Goal: Task Accomplishment & Management: Use online tool/utility

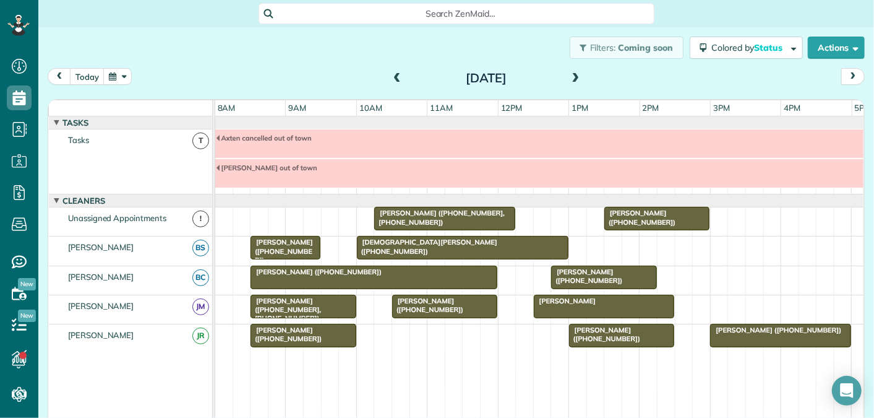
scroll to position [42, 0]
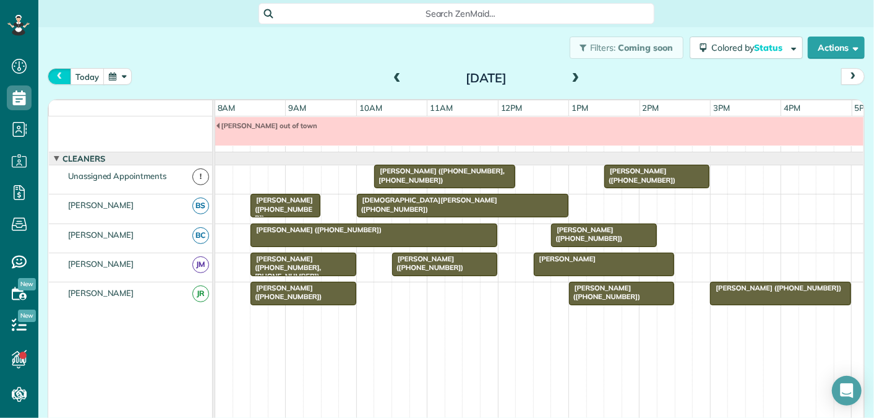
click at [56, 76] on span "prev" at bounding box center [59, 76] width 10 height 8
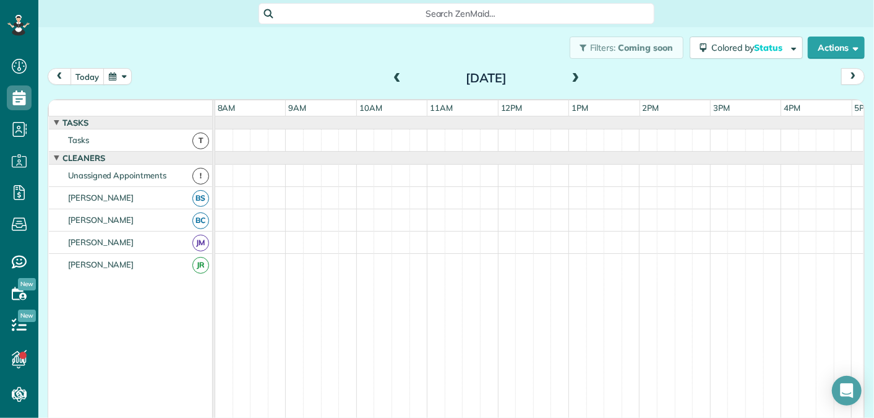
click at [58, 77] on span "prev" at bounding box center [59, 76] width 10 height 8
click at [576, 80] on span at bounding box center [576, 78] width 14 height 11
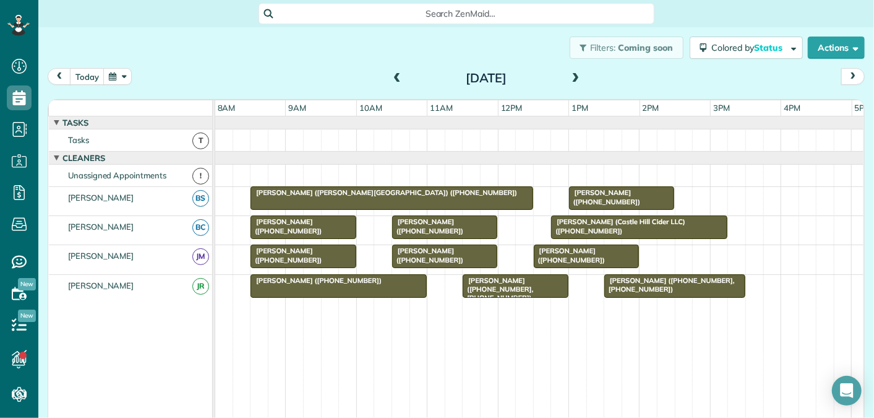
click at [396, 77] on span at bounding box center [397, 78] width 14 height 11
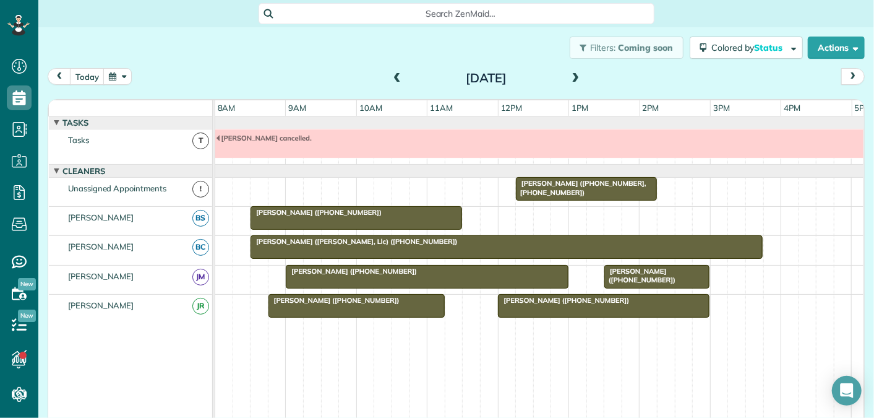
scroll to position [13, 0]
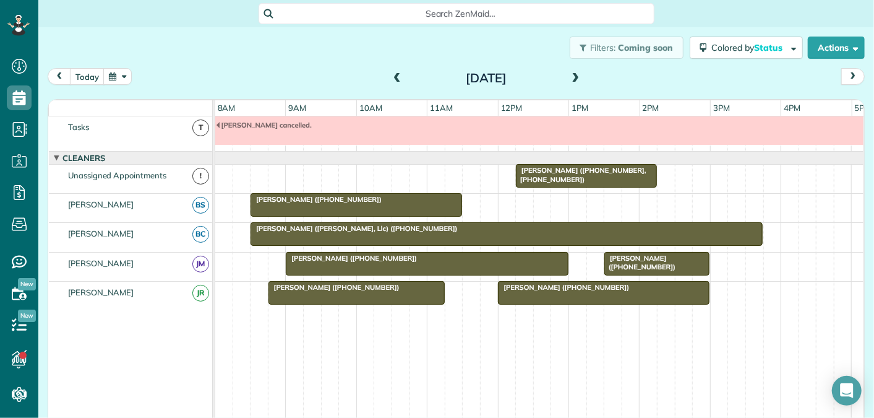
click at [572, 77] on span at bounding box center [576, 78] width 14 height 11
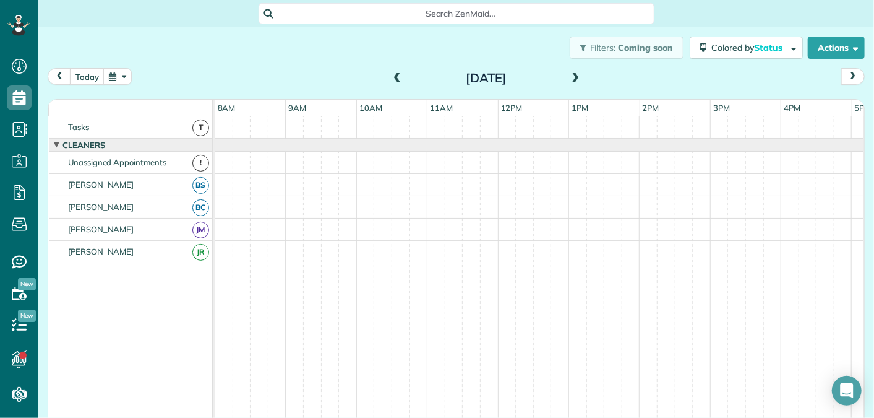
scroll to position [0, 0]
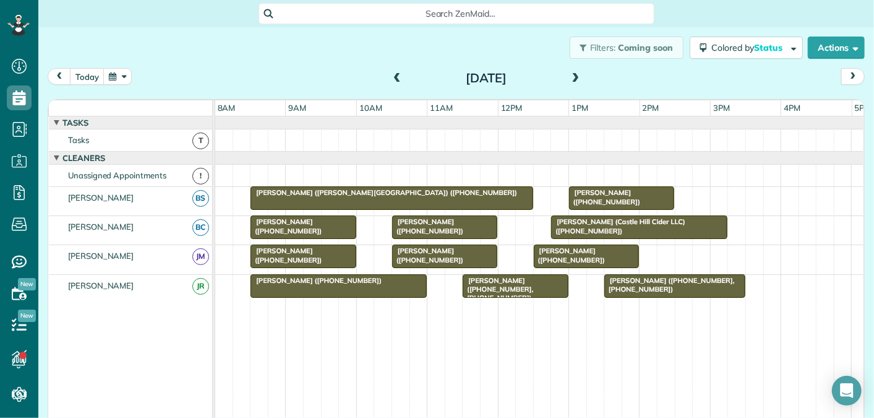
click at [572, 77] on span at bounding box center [576, 78] width 14 height 11
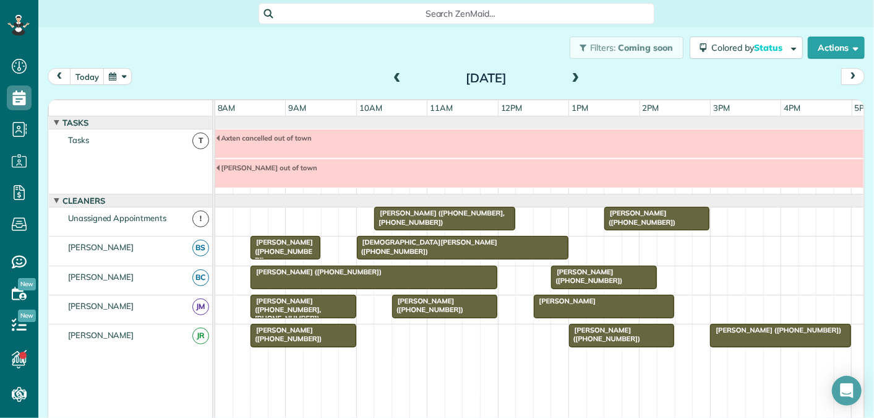
scroll to position [42, 0]
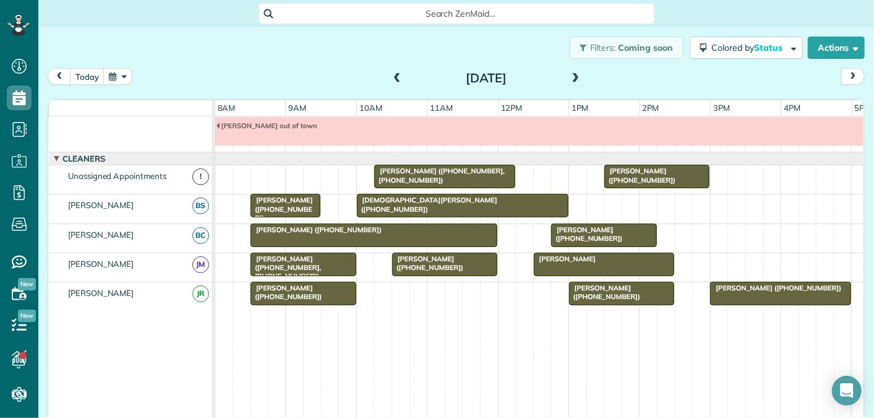
click at [398, 78] on span at bounding box center [397, 78] width 14 height 11
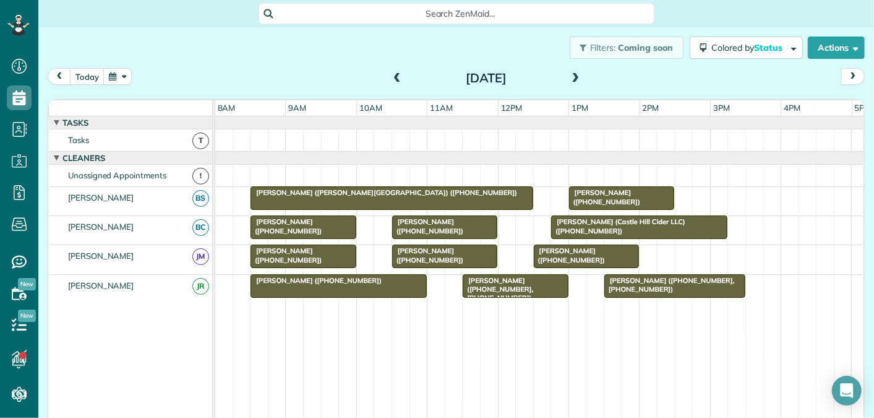
click at [398, 78] on span at bounding box center [397, 78] width 14 height 11
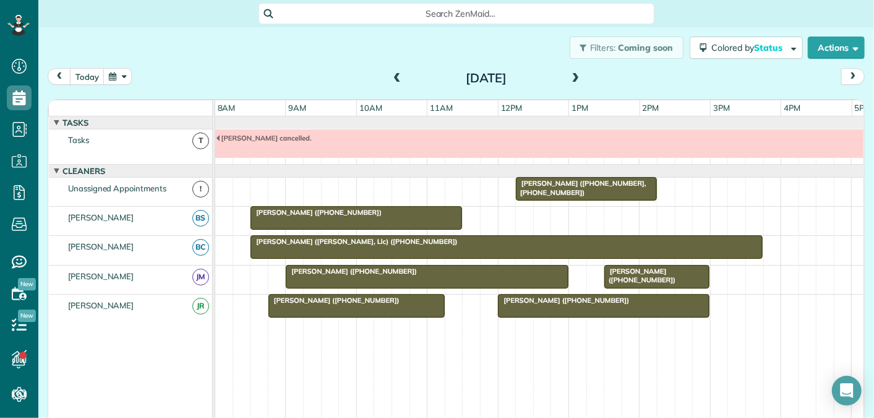
click at [579, 74] on span at bounding box center [576, 78] width 14 height 11
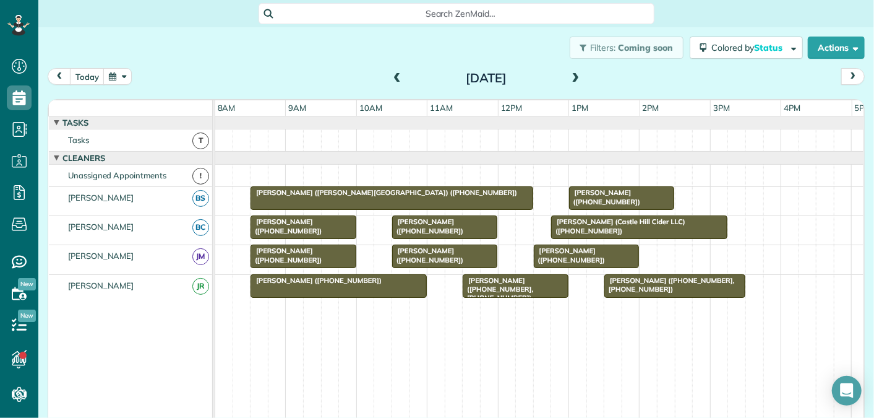
click at [395, 77] on span at bounding box center [397, 78] width 14 height 11
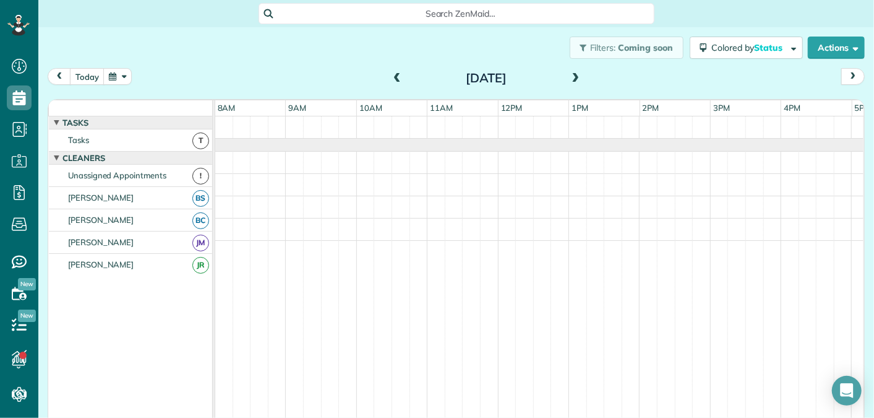
scroll to position [13, 0]
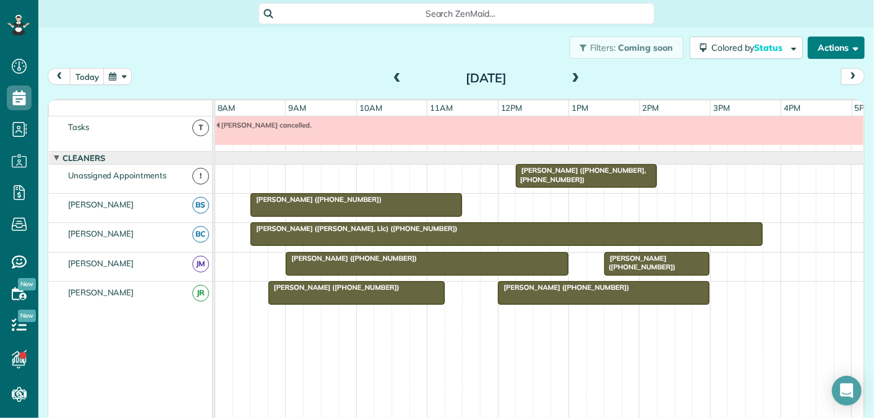
click at [825, 46] on button "Actions" at bounding box center [836, 48] width 57 height 22
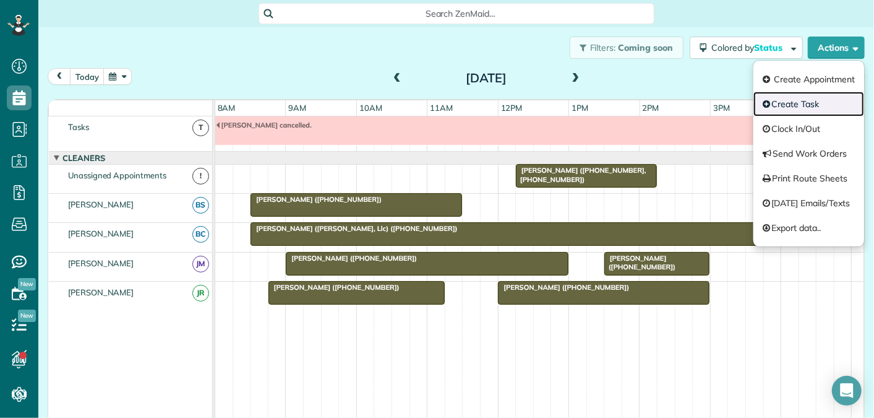
click at [800, 101] on link "Create Task" at bounding box center [809, 104] width 111 height 25
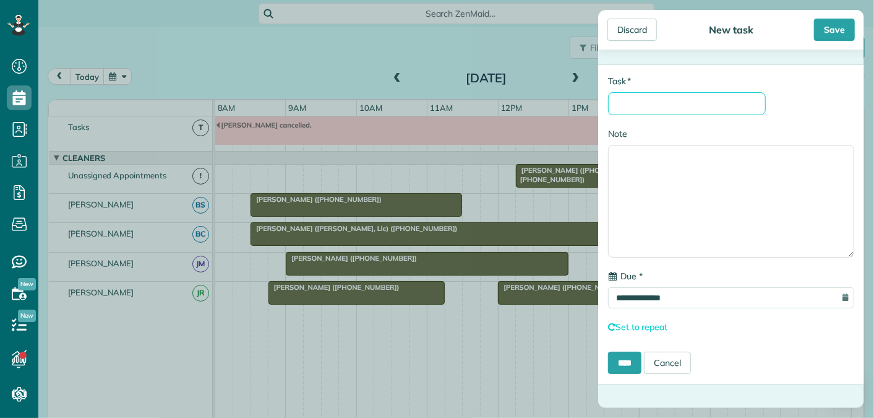
click at [726, 101] on input "* Task" at bounding box center [687, 103] width 158 height 23
type input "**********"
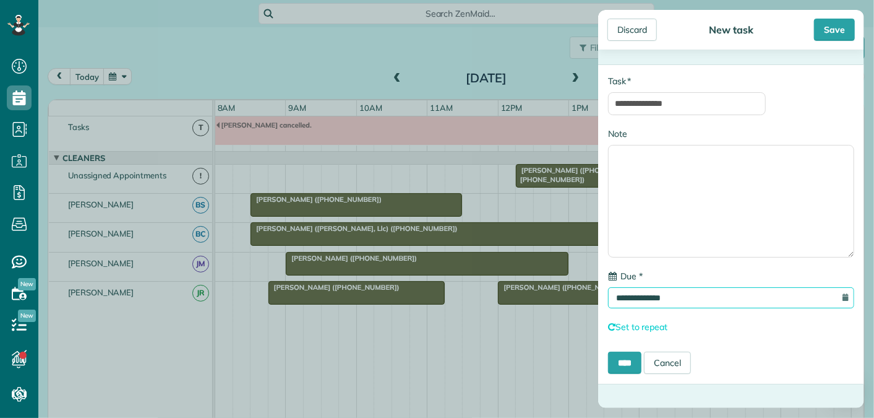
click at [684, 296] on input "**********" at bounding box center [731, 297] width 246 height 21
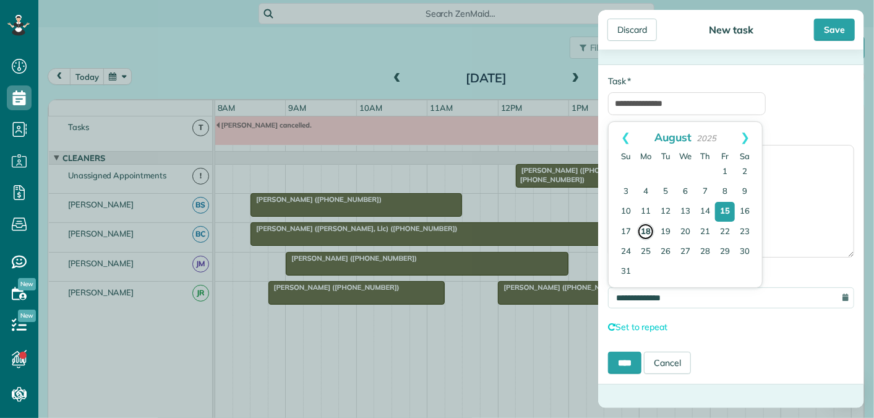
click at [644, 227] on link "18" at bounding box center [645, 231] width 17 height 17
type input "**********"
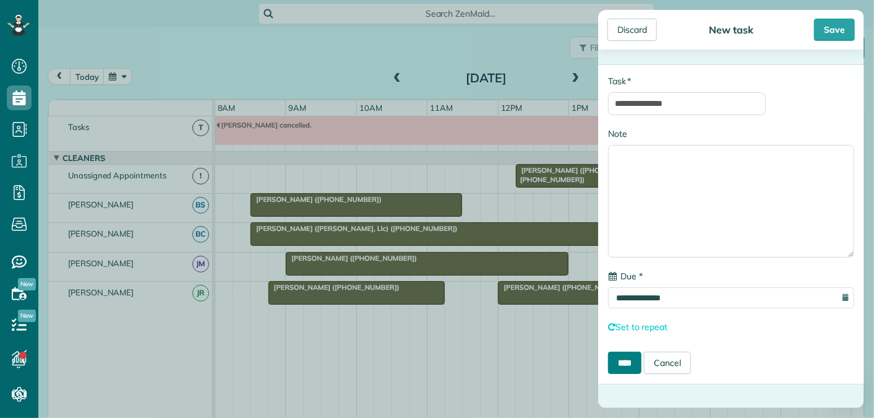
click at [629, 356] on input "****" at bounding box center [624, 362] width 33 height 22
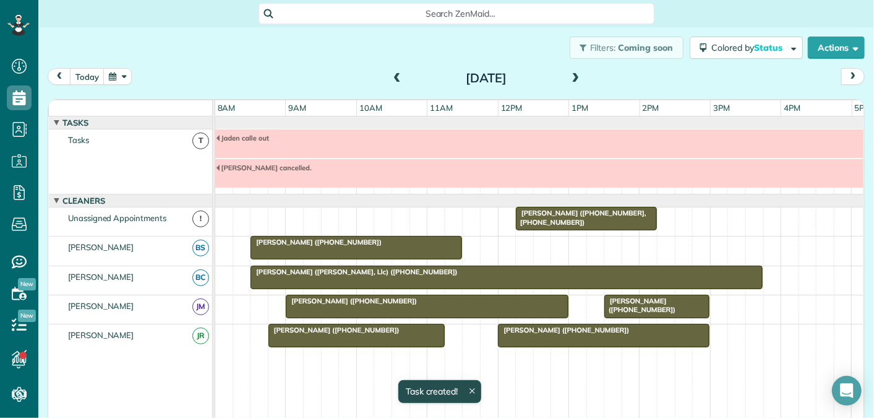
click at [401, 77] on span at bounding box center [397, 78] width 14 height 11
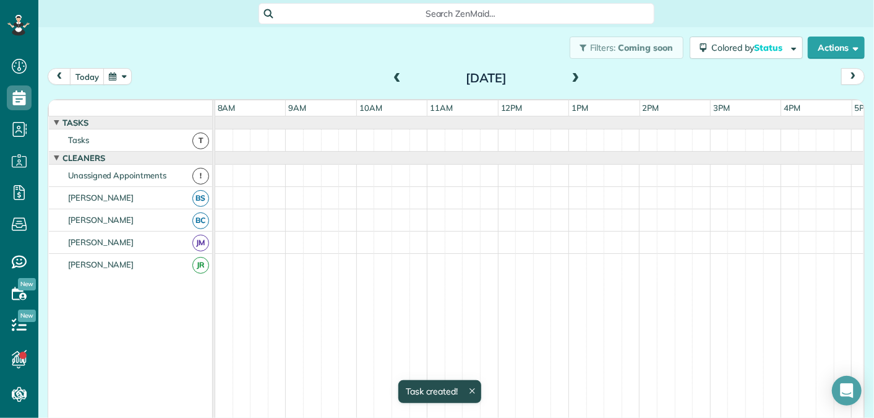
click at [401, 77] on span at bounding box center [397, 78] width 14 height 11
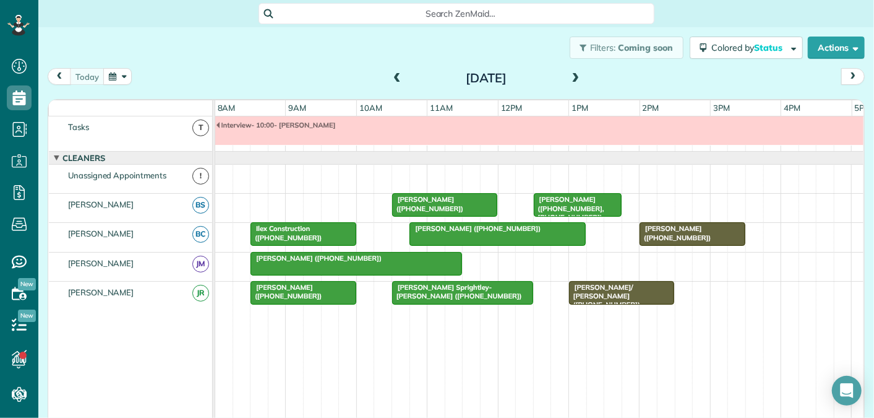
click at [401, 77] on span at bounding box center [397, 78] width 14 height 11
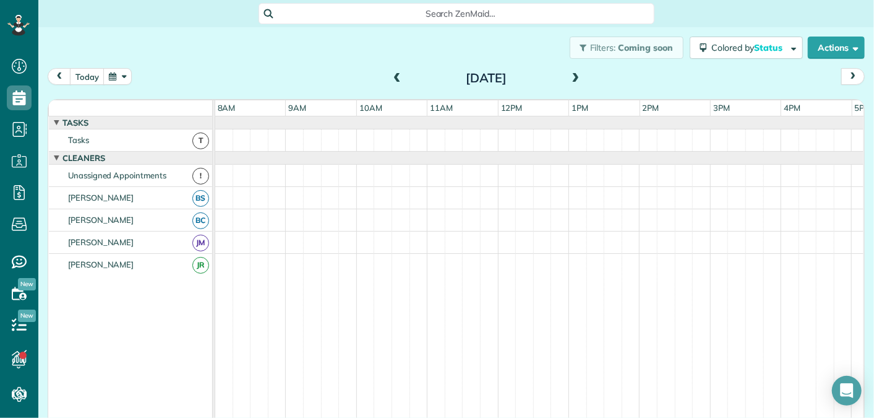
scroll to position [42, 0]
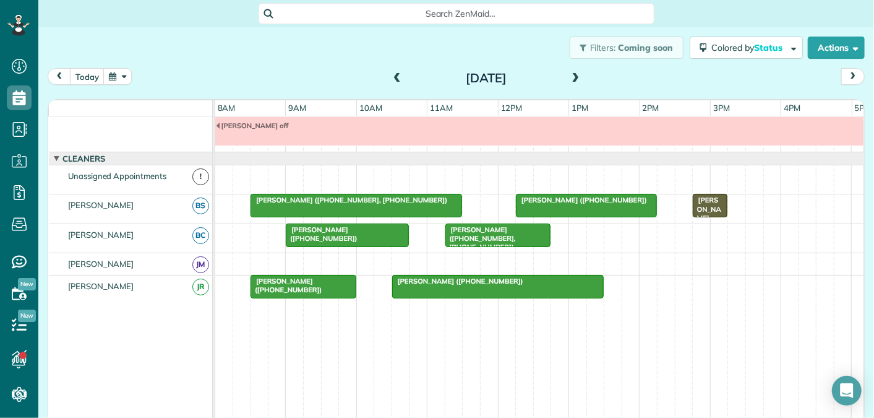
click at [401, 77] on span at bounding box center [397, 78] width 14 height 11
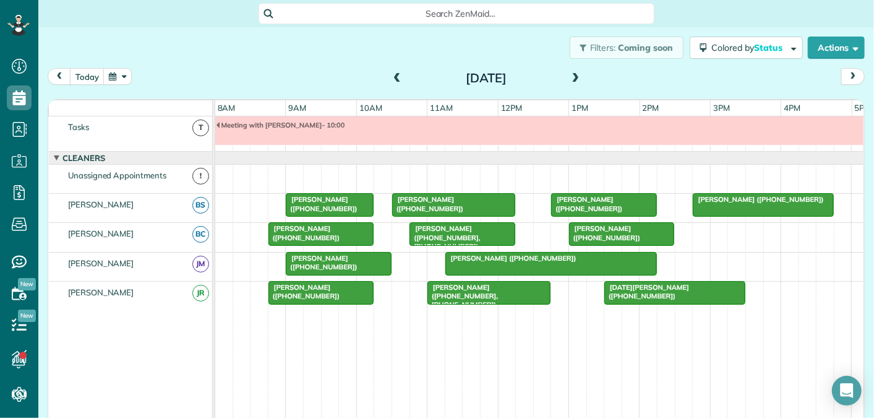
scroll to position [0, 0]
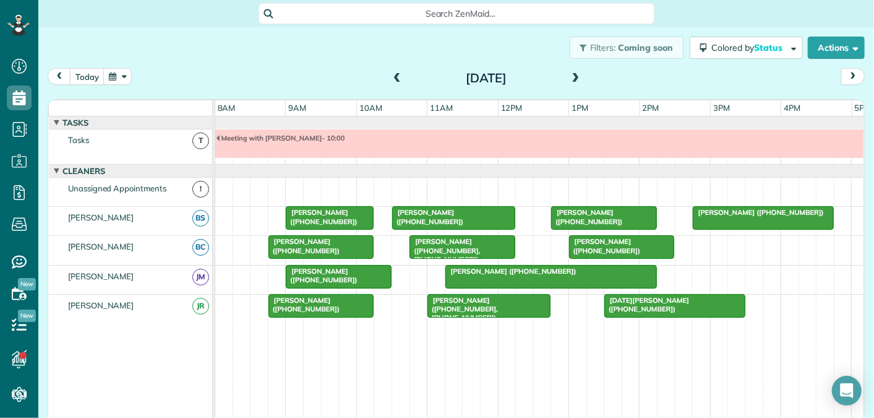
click at [395, 76] on span at bounding box center [397, 78] width 14 height 11
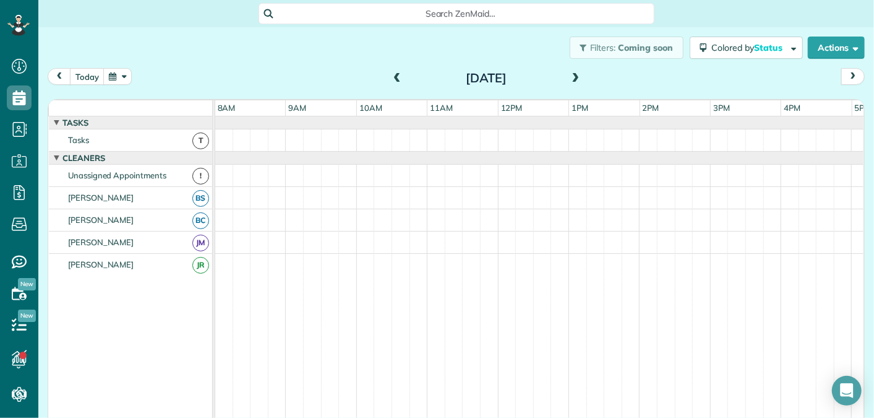
scroll to position [72, 0]
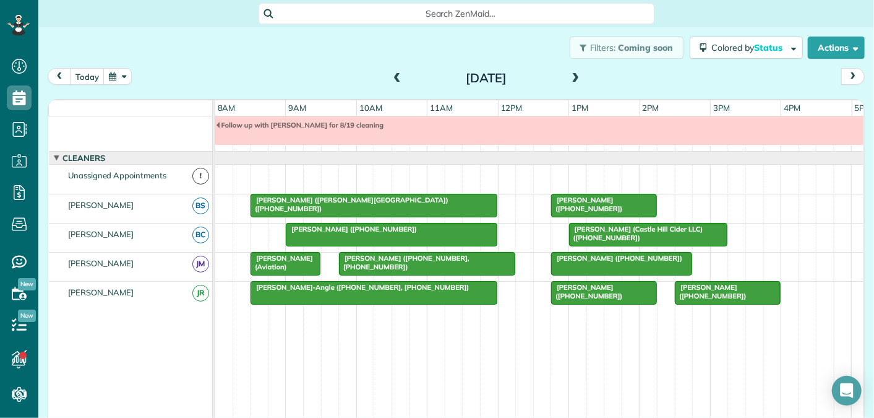
click at [580, 76] on span at bounding box center [576, 78] width 14 height 11
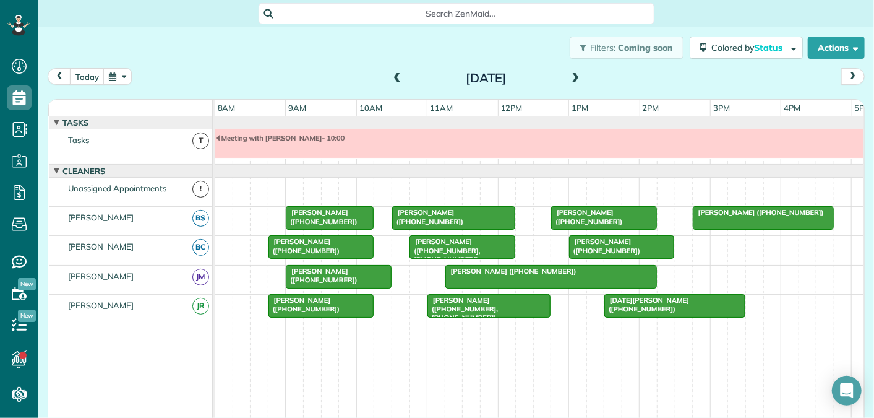
scroll to position [13, 0]
